Goal: Information Seeking & Learning: Learn about a topic

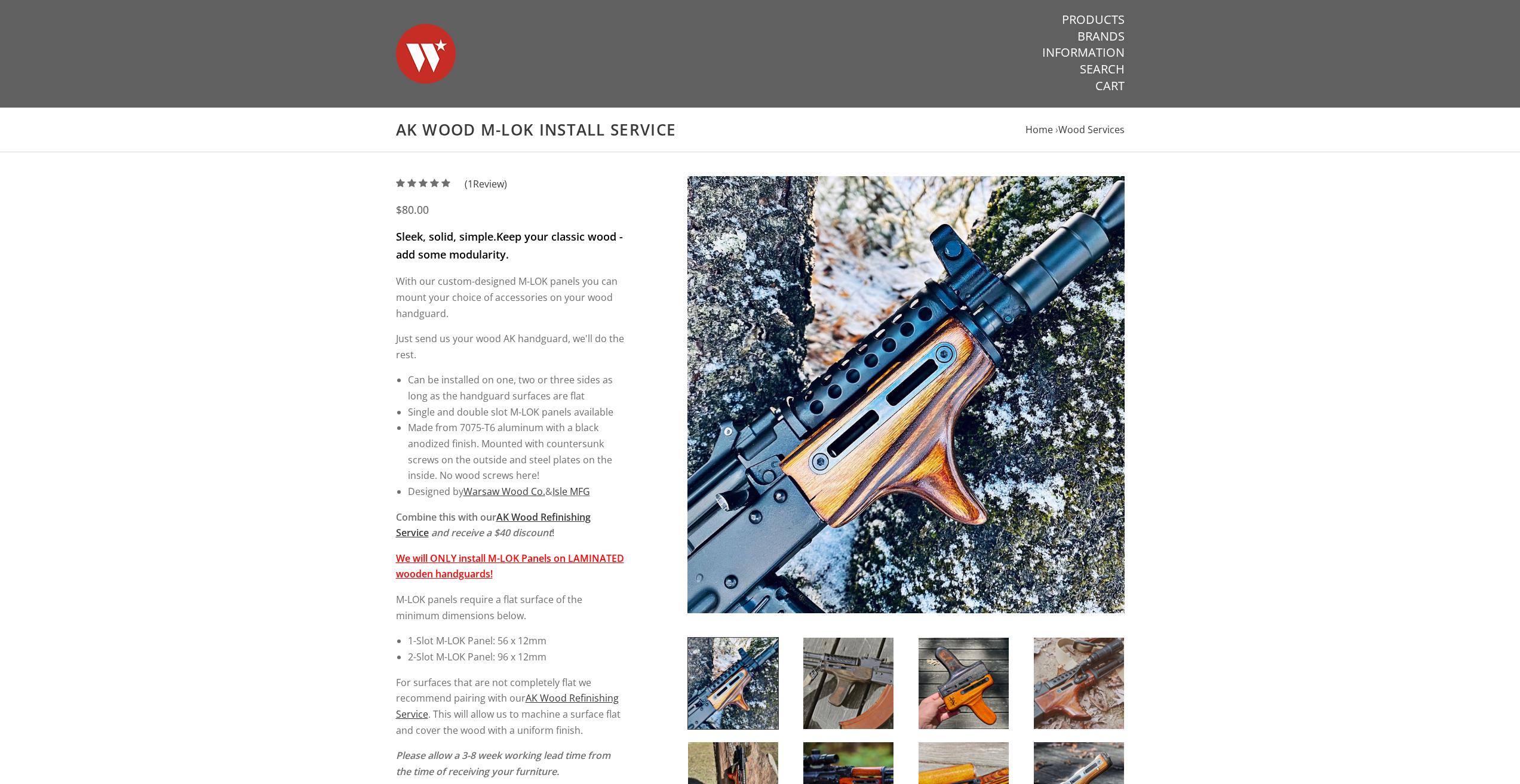
drag, startPoint x: 1258, startPoint y: 355, endPoint x: 1225, endPoint y: 356, distance: 33.0
click at [1225, 356] on div "5 / 5 ( 1 Review) $80.00 Sleek, solid, simple. Keep your classic wood - add som…" at bounding box center [760, 728] width 1520 height 1152
click at [1241, 354] on div "5 / 5 ( 1 Review) $80.00 Sleek, solid, simple. Keep your classic wood - add som…" at bounding box center [760, 728] width 1520 height 1152
click at [1244, 350] on div "5 / 5 ( 1 Review) $80.00 Sleek, solid, simple. Keep your classic wood - add som…" at bounding box center [760, 728] width 1520 height 1152
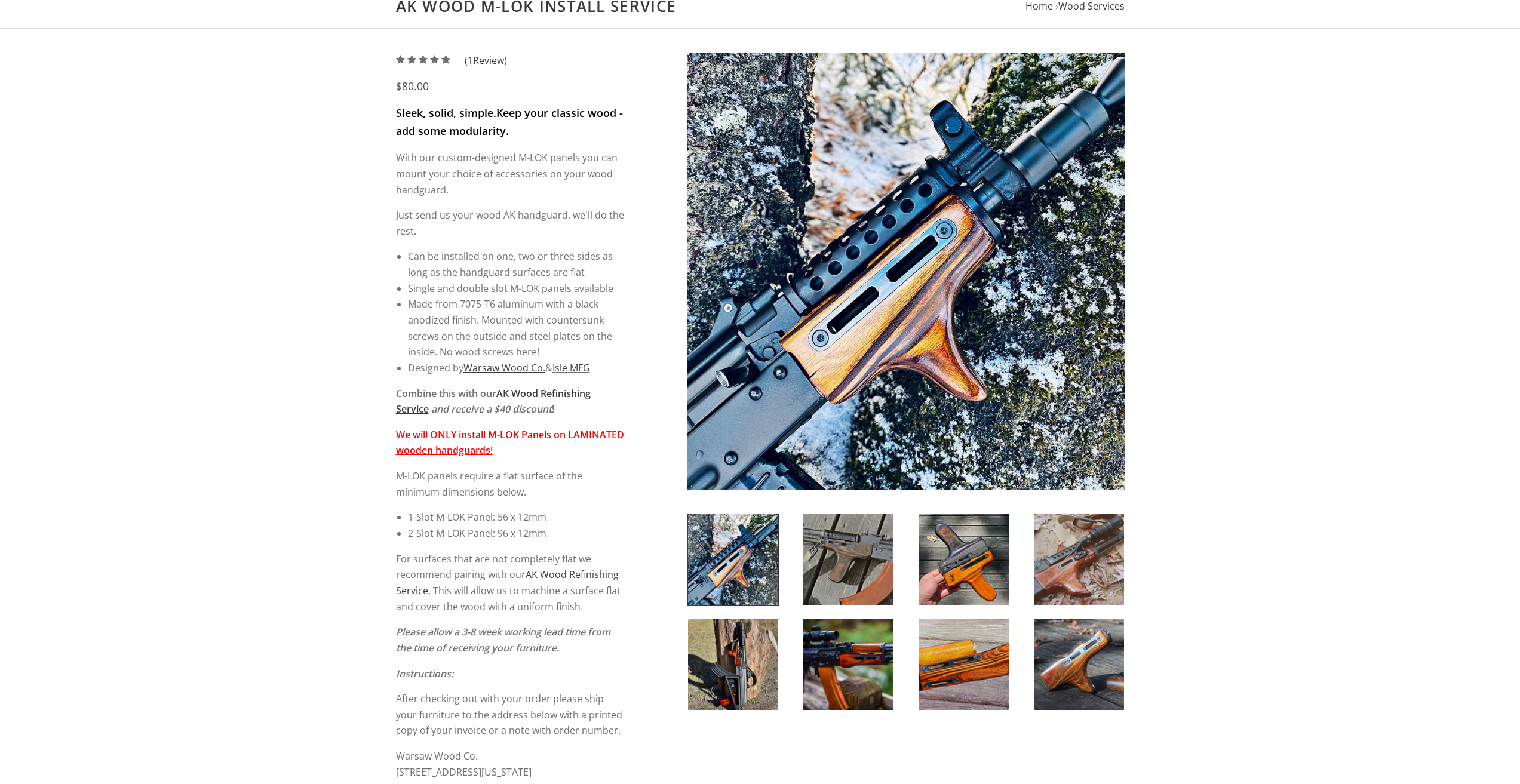
scroll to position [298, 0]
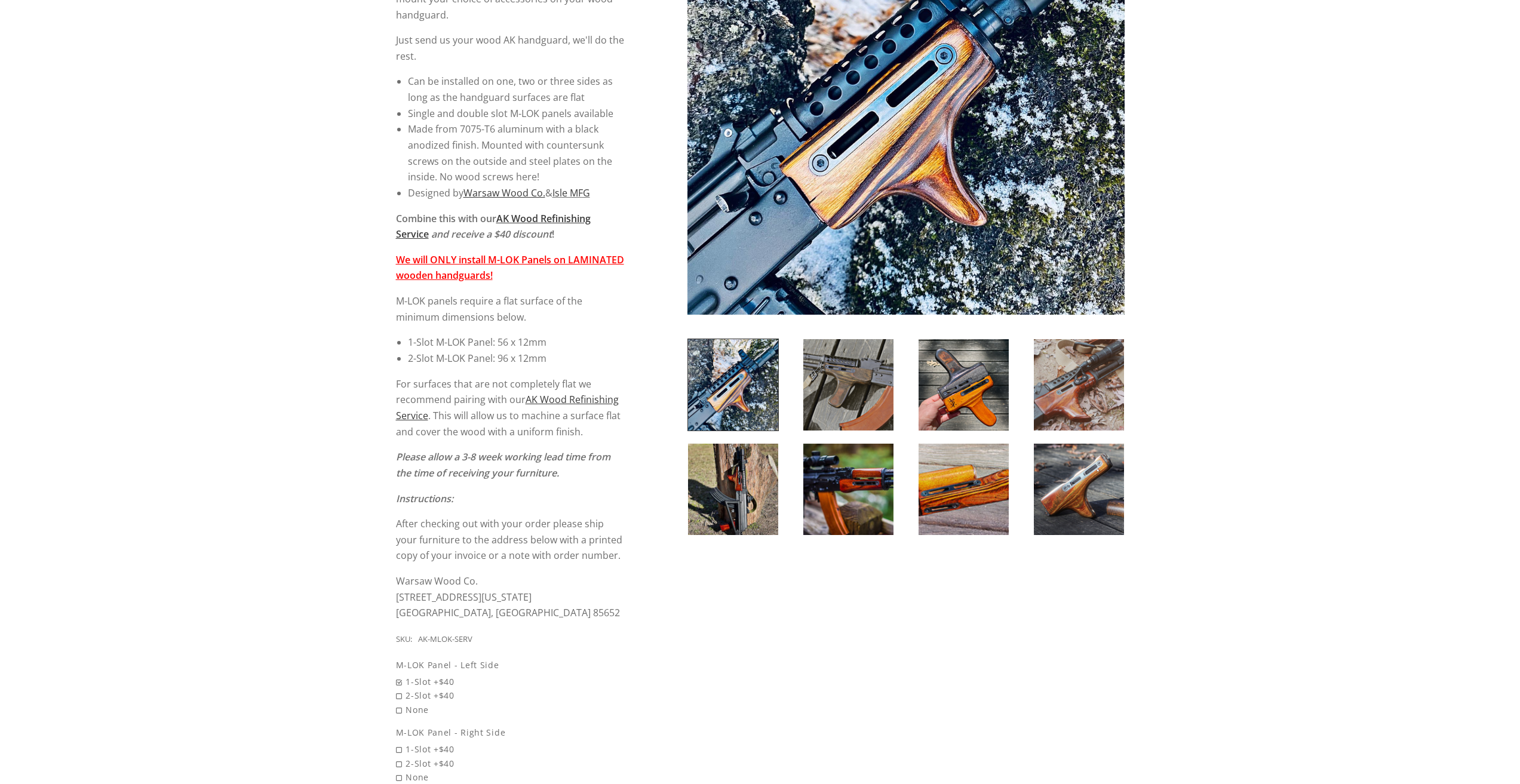
click at [1249, 347] on div "5 / 5 ( 1 Review) $80.00 Sleek, solid, simple. Keep your classic wood - add som…" at bounding box center [760, 429] width 1520 height 1152
click at [1266, 329] on div "5 / 5 ( 1 Review) $80.00 Sleek, solid, simple. Keep your classic wood - add som…" at bounding box center [760, 429] width 1520 height 1152
click at [1266, 334] on div "5 / 5 ( 1 Review) $80.00 Sleek, solid, simple. Keep your classic wood - add som…" at bounding box center [760, 429] width 1520 height 1152
drag, startPoint x: 1290, startPoint y: 325, endPoint x: 1243, endPoint y: 333, distance: 47.7
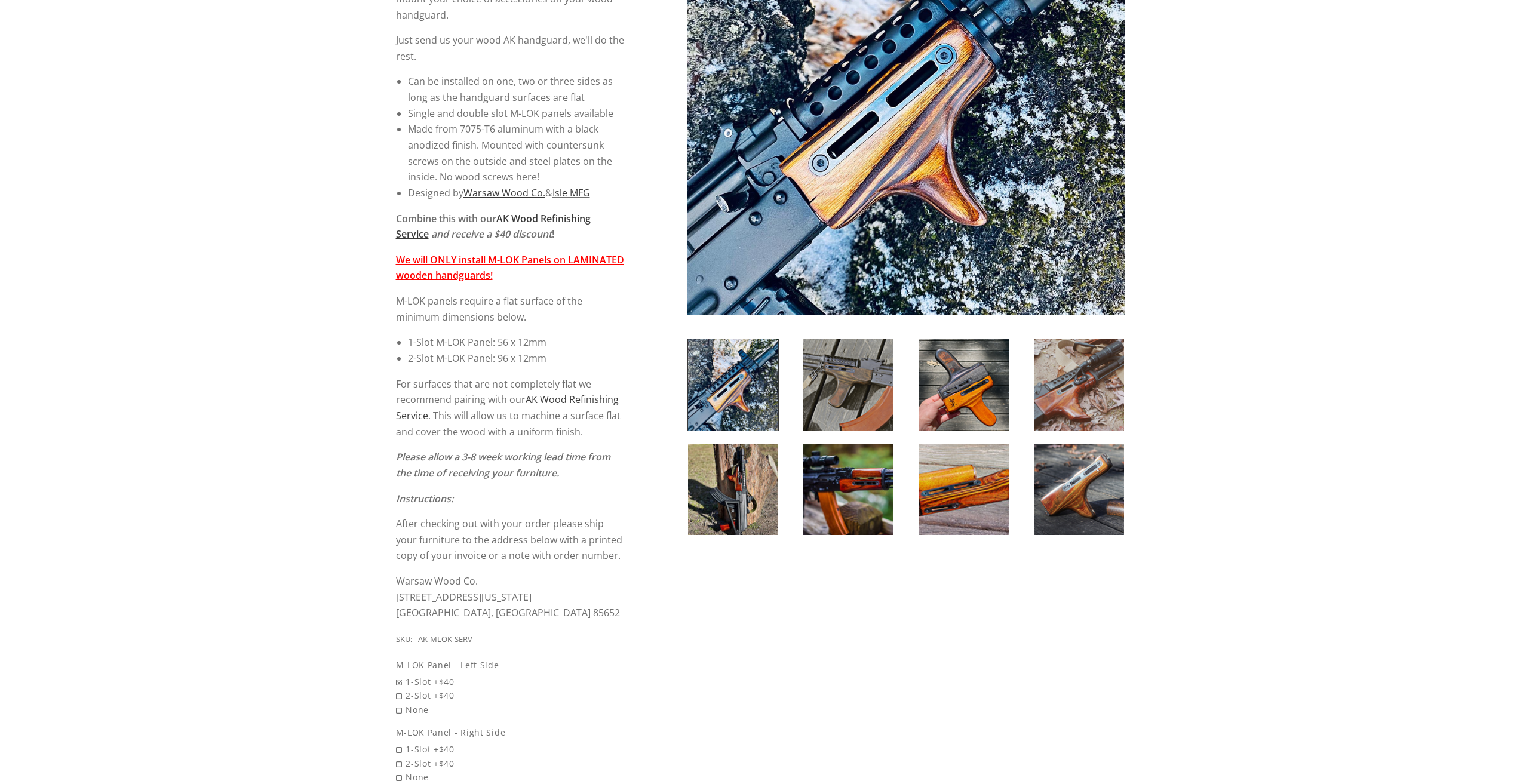
click at [1290, 325] on div "5 / 5 ( 1 Review) $80.00 Sleek, solid, simple. Keep your classic wood - add som…" at bounding box center [760, 429] width 1520 height 1152
click at [766, 384] on img at bounding box center [733, 384] width 90 height 91
click at [756, 384] on img at bounding box center [733, 384] width 90 height 91
drag, startPoint x: 864, startPoint y: 152, endPoint x: 882, endPoint y: 159, distance: 19.3
click at [866, 152] on img at bounding box center [906, 96] width 437 height 437
